Goal: Task Accomplishment & Management: Manage account settings

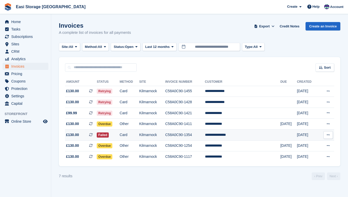
click at [238, 138] on td "**********" at bounding box center [242, 134] width 75 height 11
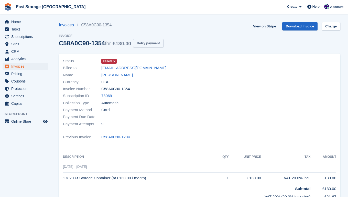
click at [148, 43] on button "Retry payment" at bounding box center [148, 43] width 30 height 8
click at [17, 22] on span "Home" at bounding box center [26, 21] width 31 height 7
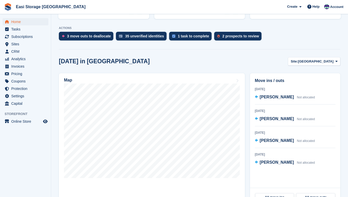
scroll to position [95, 0]
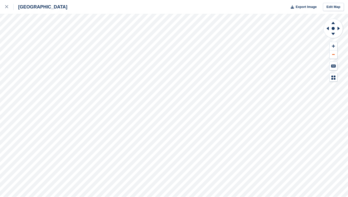
click at [334, 53] on button at bounding box center [334, 54] width 8 height 8
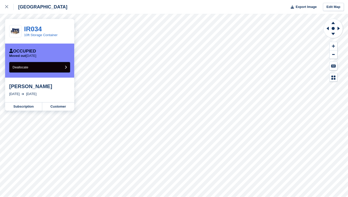
click at [28, 67] on span "Deallocate" at bounding box center [21, 67] width 16 height 4
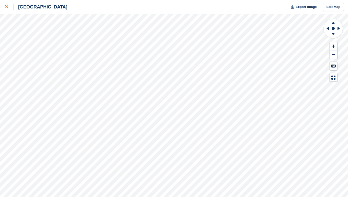
click at [6, 7] on icon at bounding box center [6, 6] width 3 height 3
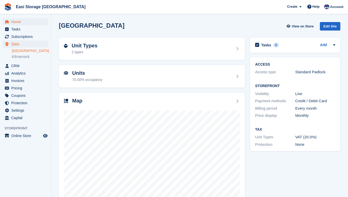
click at [15, 23] on span "Home" at bounding box center [26, 21] width 31 height 7
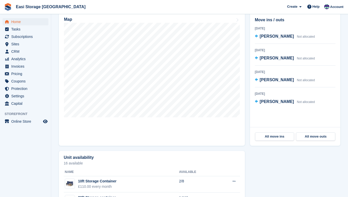
scroll to position [154, 0]
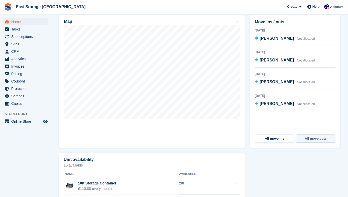
click at [312, 139] on link "All move outs" at bounding box center [315, 138] width 39 height 8
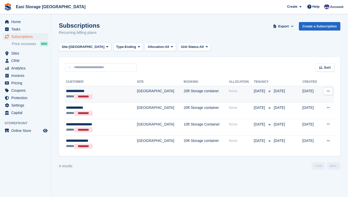
click at [159, 94] on td "[GEOGRAPHIC_DATA]" at bounding box center [160, 94] width 47 height 17
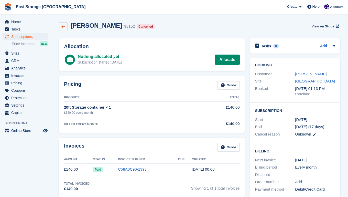
click at [61, 25] on link at bounding box center [63, 26] width 9 height 9
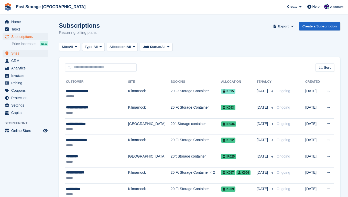
click at [16, 53] on span "Sites" at bounding box center [26, 53] width 31 height 7
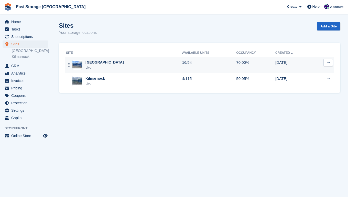
click at [144, 65] on div "Irvine Harbour Rd Live" at bounding box center [124, 65] width 116 height 10
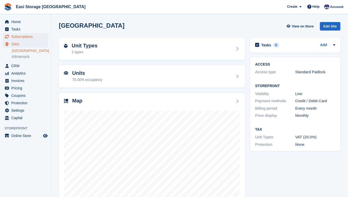
click at [26, 36] on span "Subscriptions" at bounding box center [26, 36] width 31 height 7
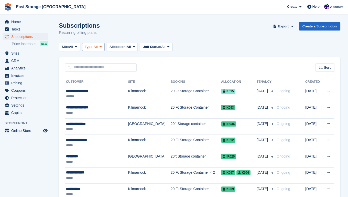
click at [102, 46] on icon at bounding box center [101, 46] width 2 height 3
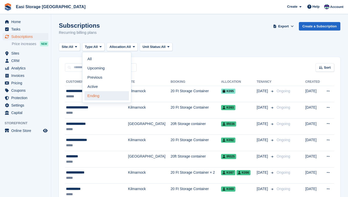
click at [97, 94] on link "Ending" at bounding box center [106, 95] width 45 height 9
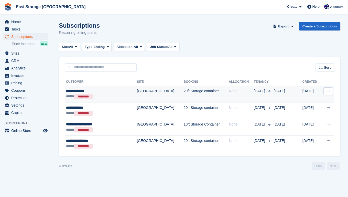
click at [113, 93] on div "**********" at bounding box center [94, 90] width 56 height 5
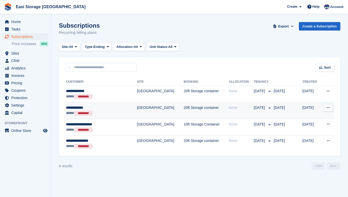
click at [103, 112] on div "***** *********" at bounding box center [94, 113] width 56 height 6
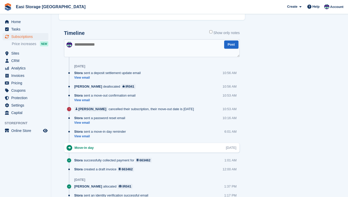
scroll to position [243, 0]
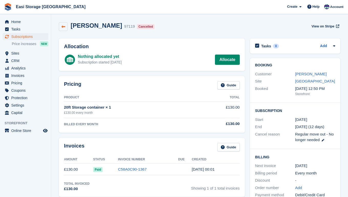
click at [63, 27] on icon at bounding box center [63, 27] width 4 height 4
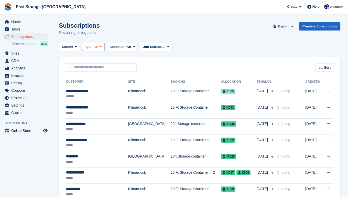
click at [102, 47] on icon at bounding box center [101, 46] width 2 height 3
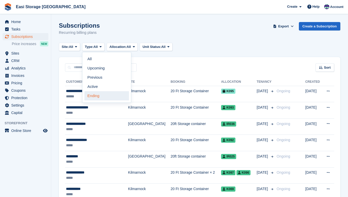
click at [96, 94] on link "Ending" at bounding box center [106, 95] width 45 height 9
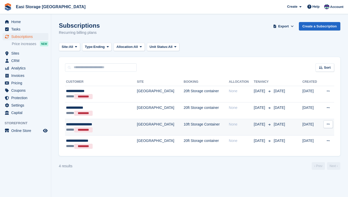
click at [111, 126] on div "**********" at bounding box center [94, 124] width 56 height 5
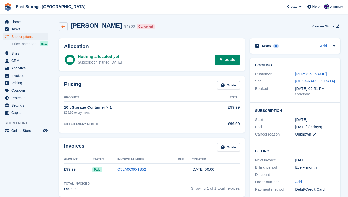
click at [62, 27] on icon at bounding box center [63, 27] width 4 height 4
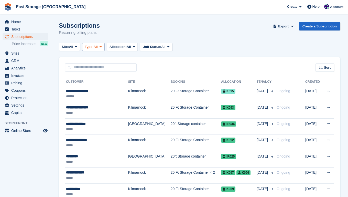
click at [102, 48] on icon at bounding box center [101, 46] width 2 height 3
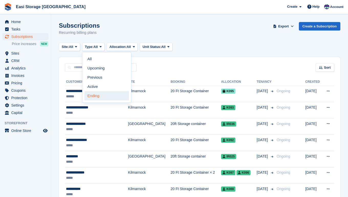
click at [95, 95] on link "Ending" at bounding box center [106, 95] width 45 height 9
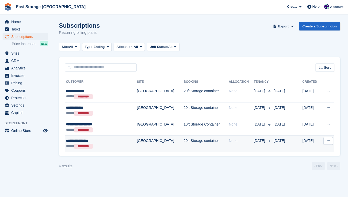
click at [115, 143] on div "***** *********" at bounding box center [94, 146] width 56 height 6
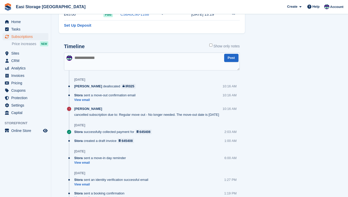
scroll to position [242, 0]
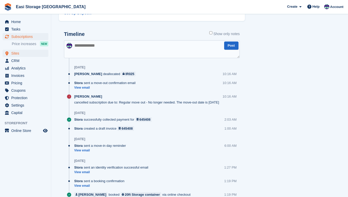
click at [16, 54] on span "Sites" at bounding box center [26, 53] width 31 height 7
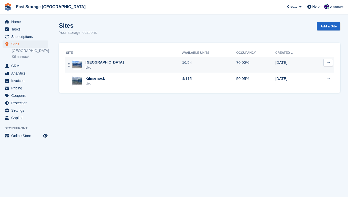
click at [154, 69] on div "Irvine Harbour Rd Live" at bounding box center [124, 65] width 116 height 10
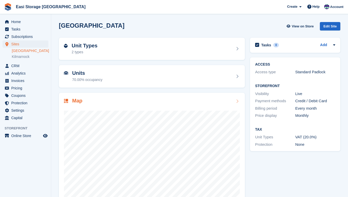
click at [191, 101] on div "Map" at bounding box center [152, 101] width 176 height 7
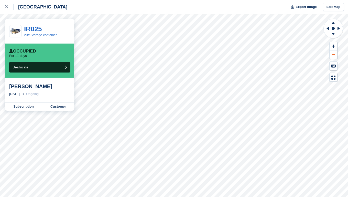
click at [333, 54] on icon at bounding box center [333, 54] width 3 height 1
